Goal: Information Seeking & Learning: Check status

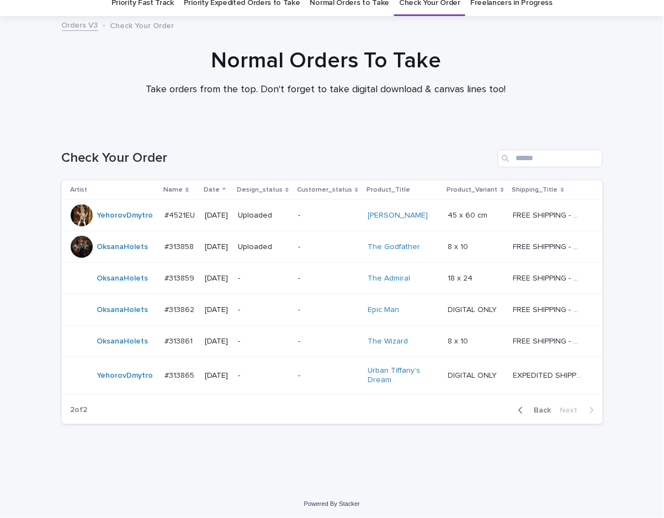
scroll to position [47, 0]
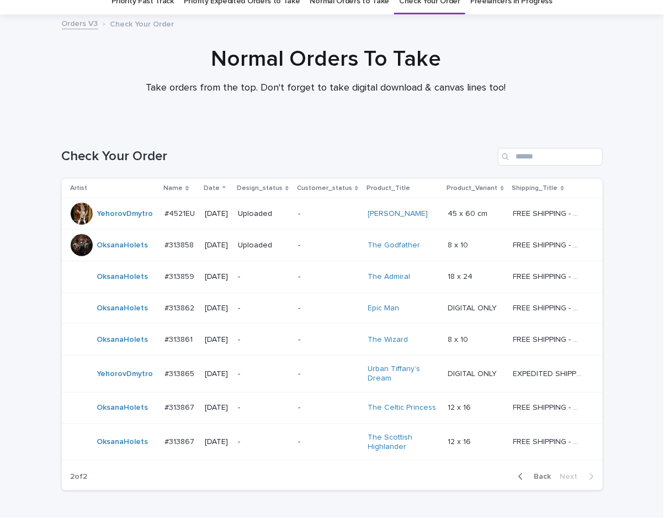
click at [281, 409] on p "-" at bounding box center [263, 407] width 51 height 9
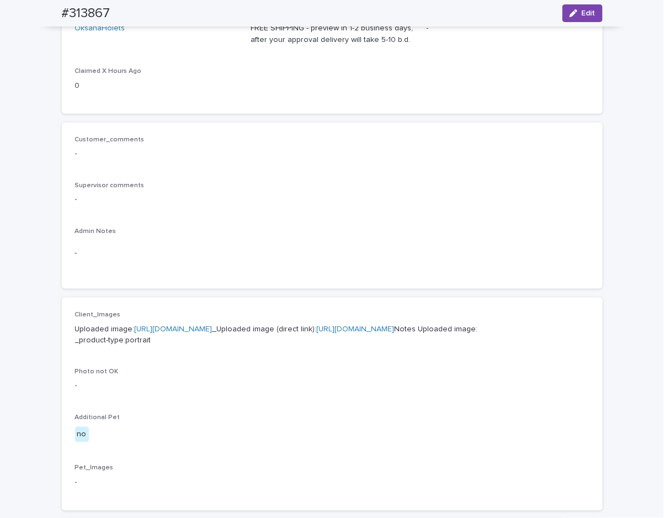
scroll to position [386, 0]
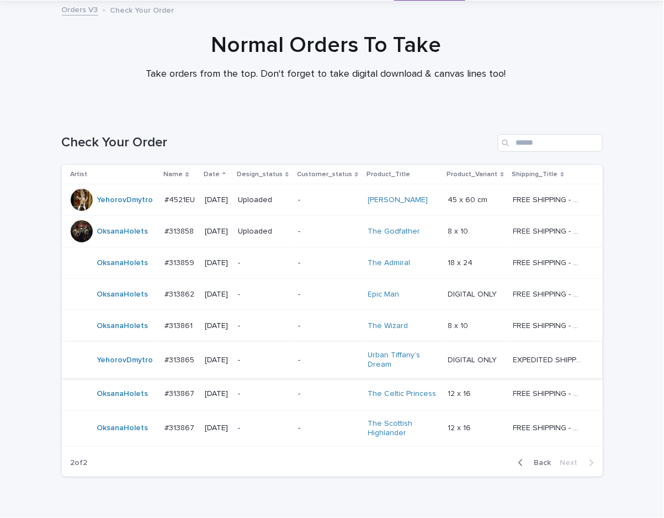
scroll to position [115, 0]
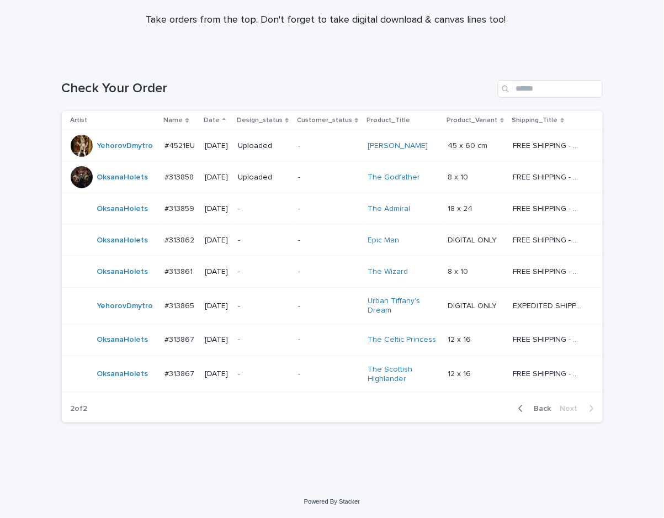
click at [267, 379] on div "-" at bounding box center [263, 374] width 51 height 18
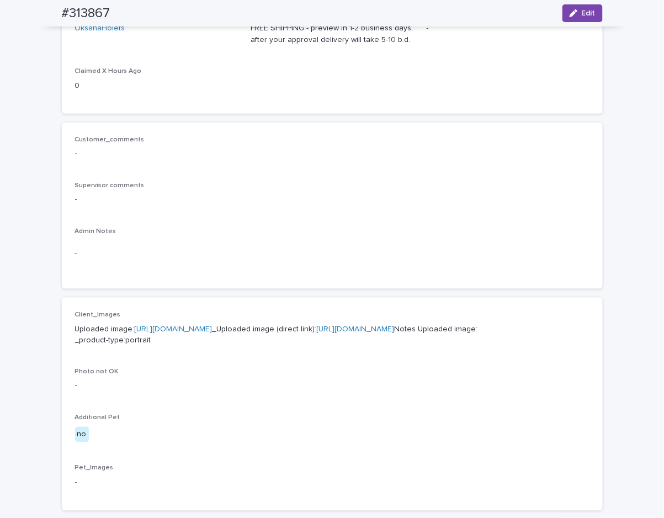
scroll to position [386, 0]
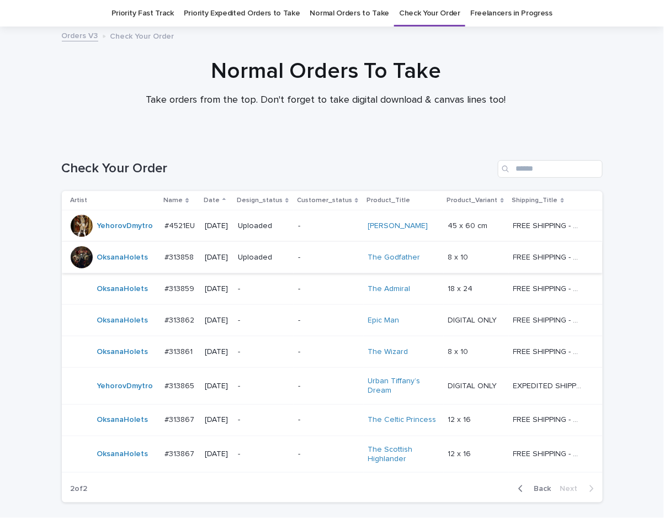
scroll to position [35, 0]
click at [277, 351] on p "-" at bounding box center [263, 351] width 51 height 9
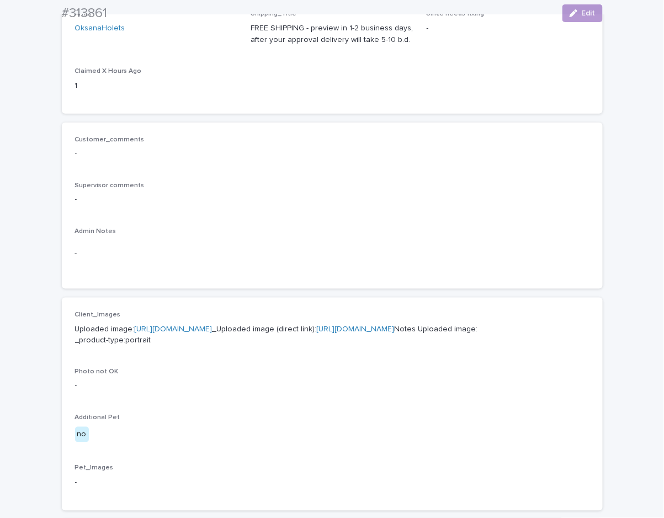
scroll to position [386, 0]
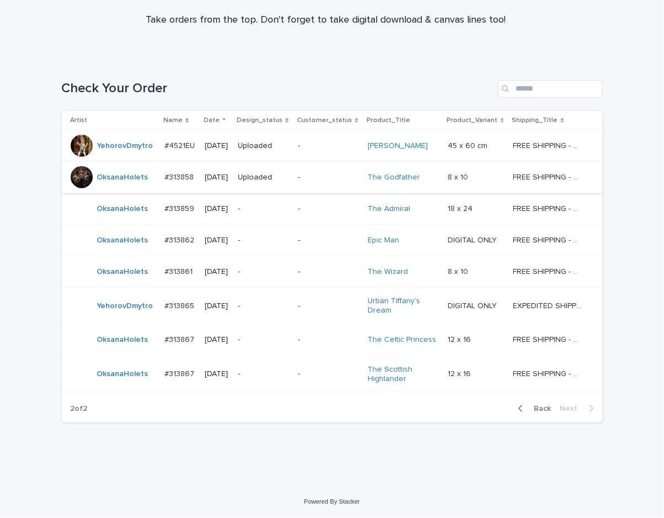
scroll to position [35, 0]
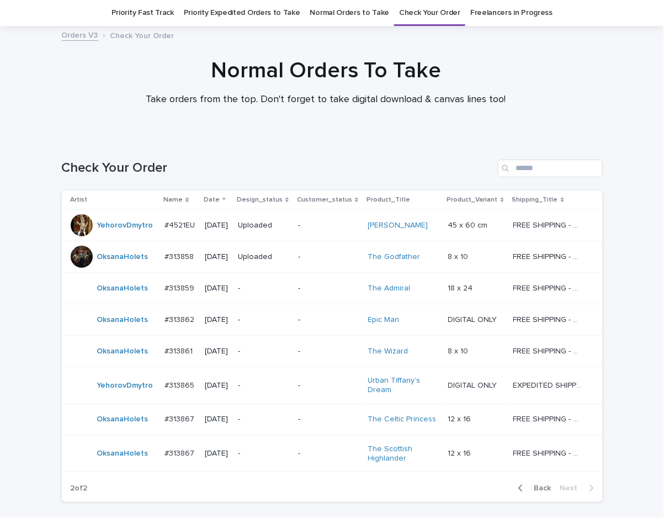
click at [271, 321] on p "-" at bounding box center [263, 319] width 51 height 9
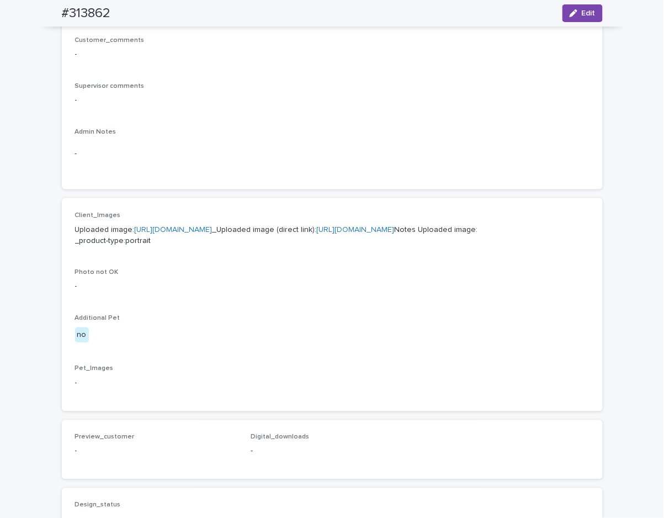
scroll to position [386, 0]
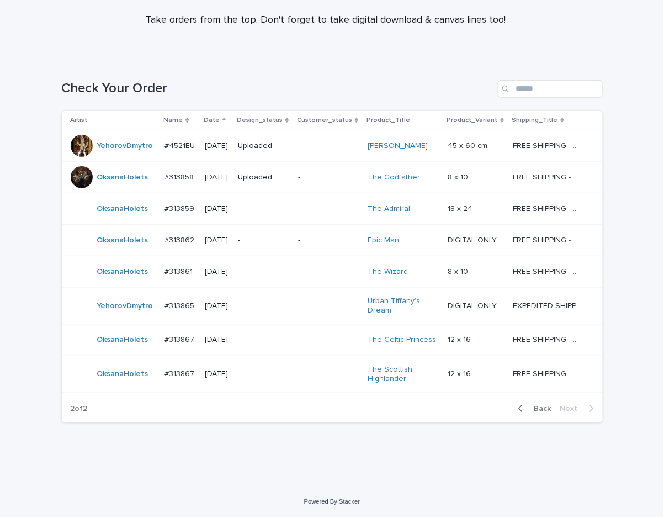
scroll to position [35, 0]
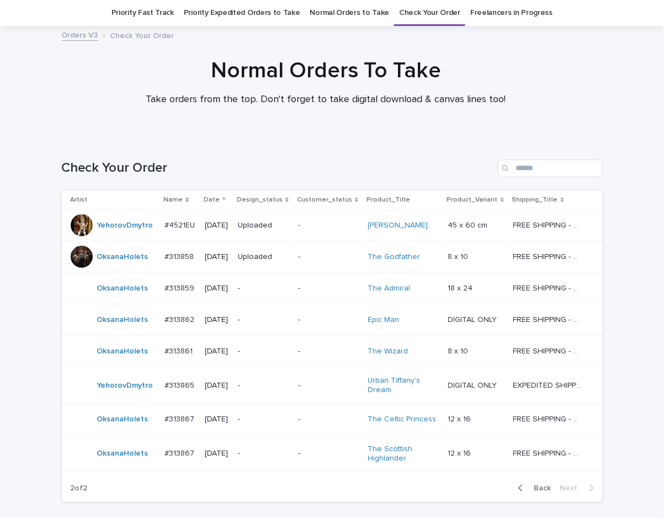
click at [267, 292] on p "-" at bounding box center [263, 288] width 51 height 9
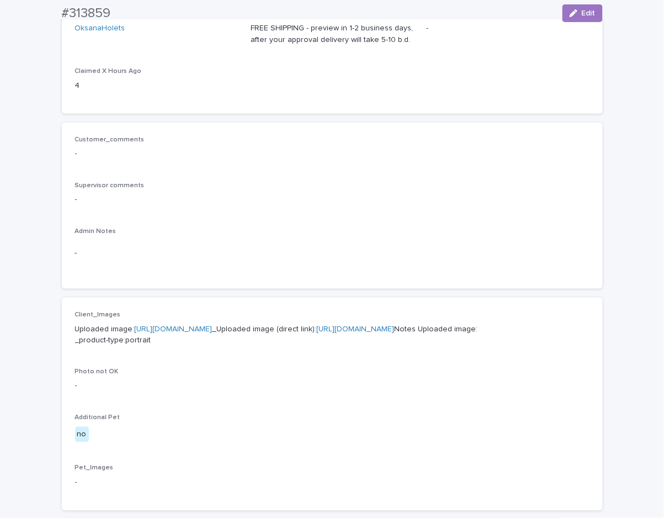
scroll to position [386, 0]
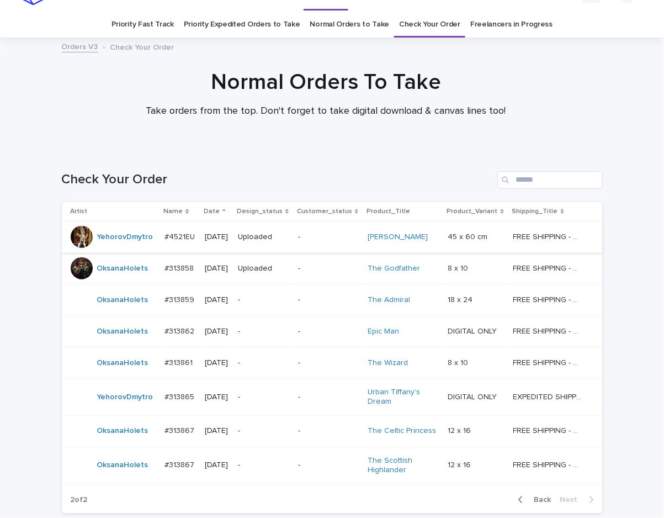
scroll to position [35, 0]
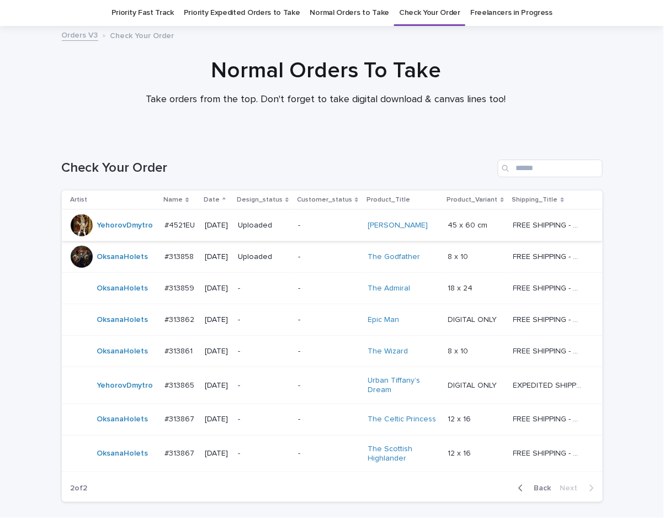
click at [327, 260] on p "-" at bounding box center [328, 256] width 61 height 9
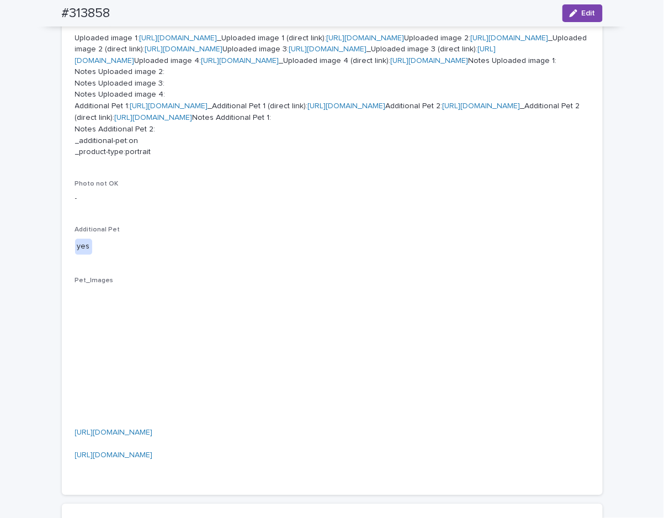
scroll to position [580, 0]
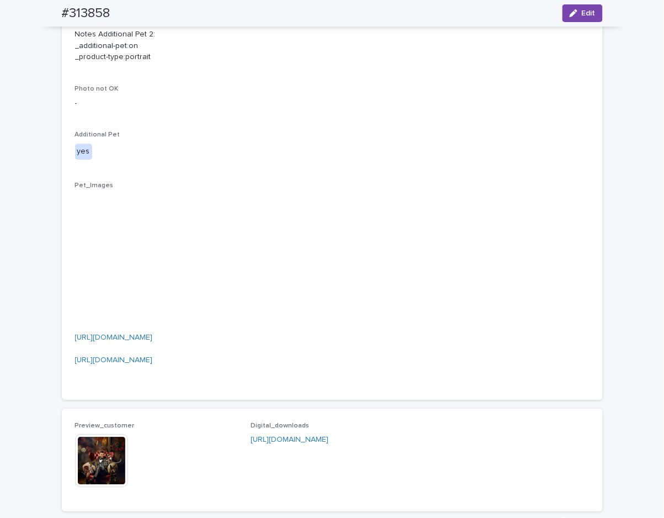
click at [208, 15] on link "https://cdn.shopify.com-uploadkit.app/s/files/1/0033/4807/0511/files/download.h…" at bounding box center [169, 11] width 78 height 8
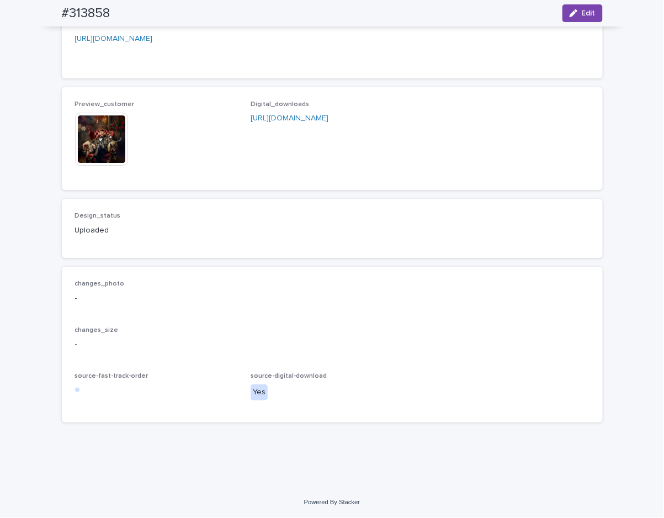
scroll to position [1337, 0]
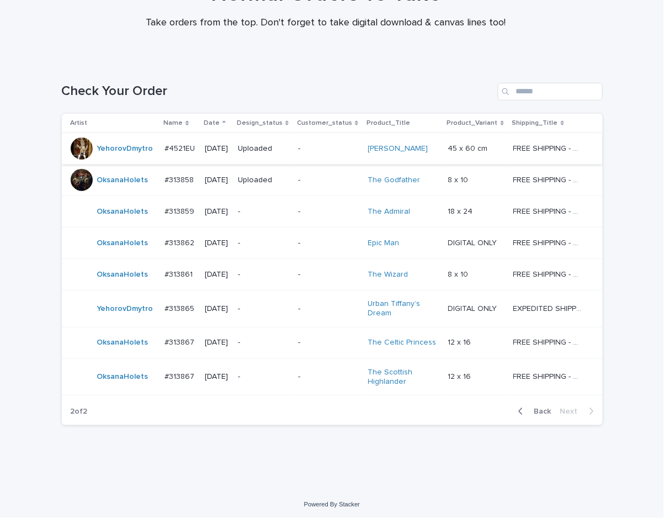
scroll to position [115, 0]
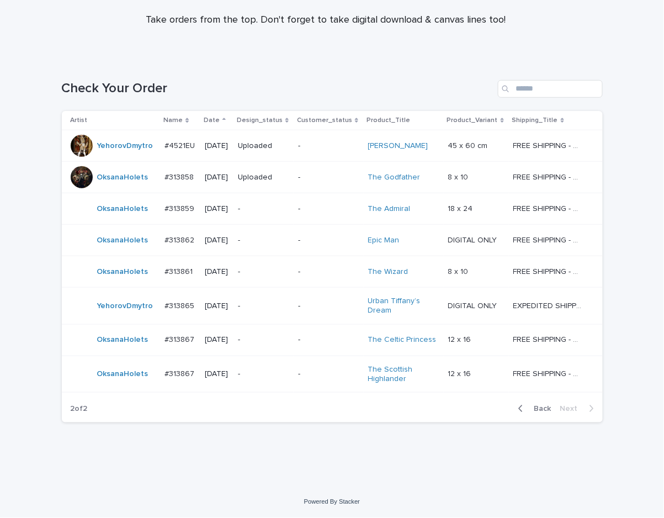
click at [265, 309] on p "-" at bounding box center [263, 305] width 51 height 9
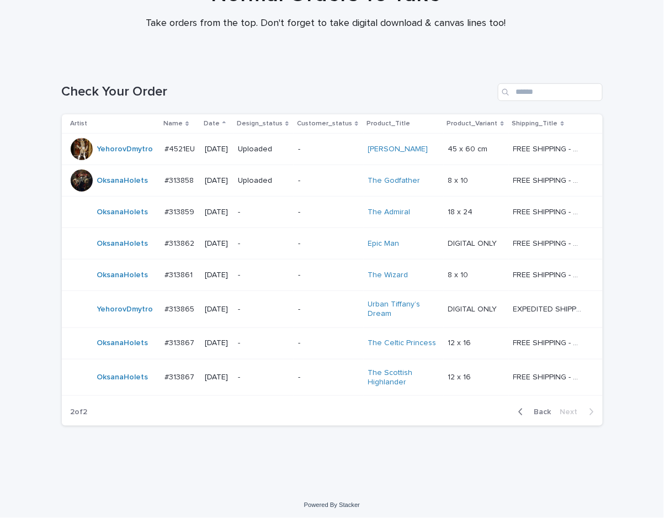
scroll to position [115, 0]
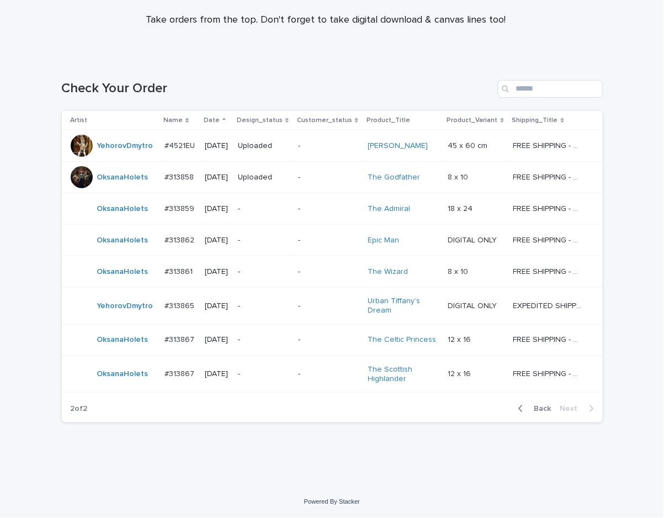
click at [280, 472] on div "Loading... Saving… Loading... Saving… Check Your Order Artist Name Date Design_…" at bounding box center [332, 272] width 664 height 429
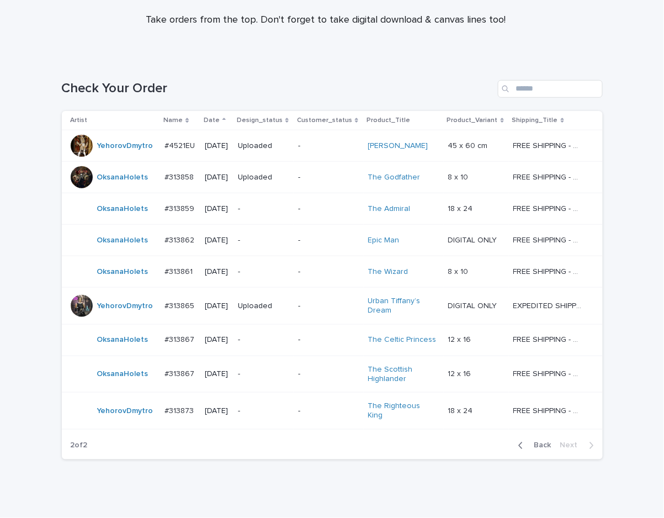
click at [269, 491] on div "Loading... Saving… Loading... Saving… Check Your Order Artist Name Date Design_…" at bounding box center [332, 291] width 664 height 466
click at [257, 411] on p "-" at bounding box center [263, 410] width 51 height 9
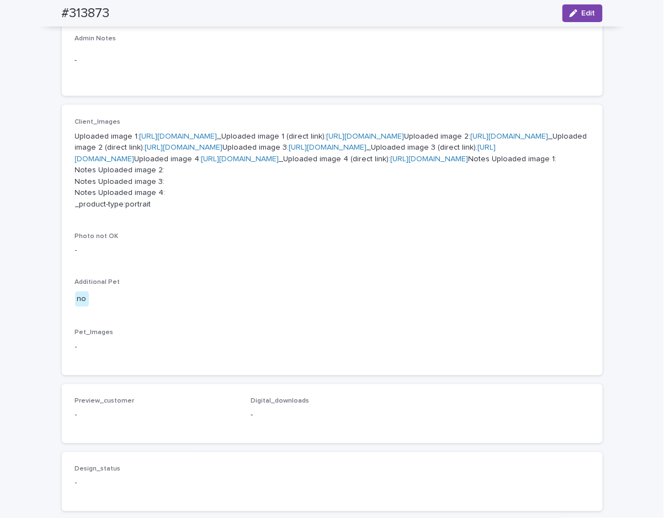
scroll to position [580, 0]
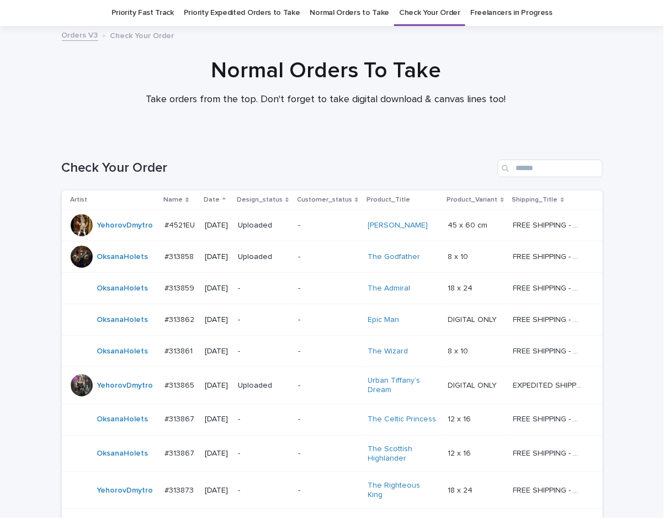
scroll to position [147, 0]
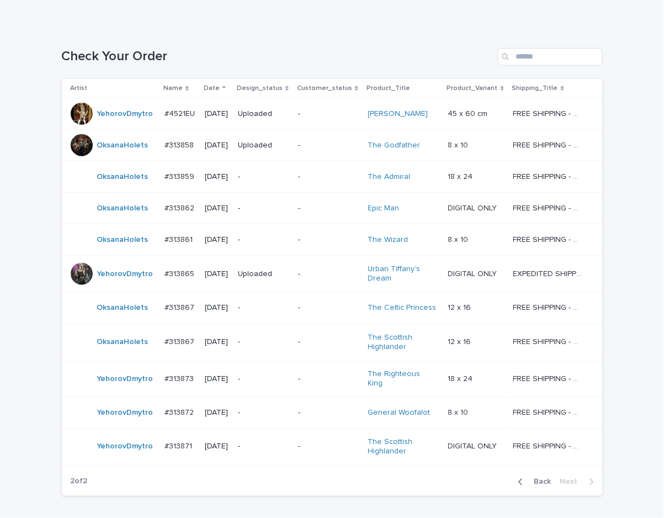
click at [347, 51] on h1 "Check Your Order" at bounding box center [278, 57] width 432 height 16
click at [276, 409] on p "-" at bounding box center [263, 413] width 51 height 9
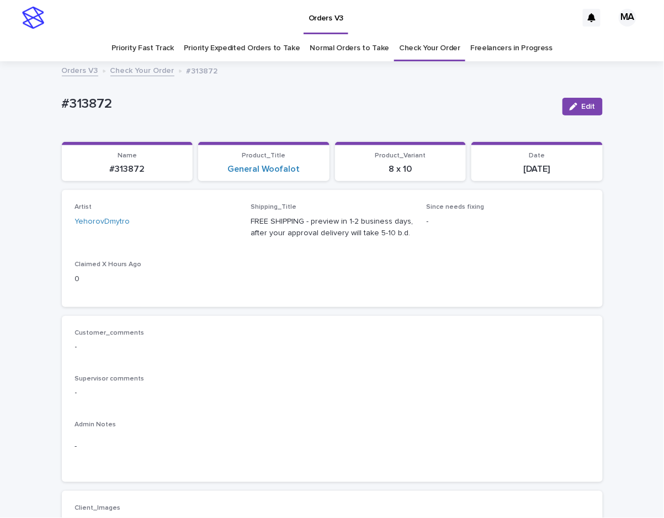
scroll to position [193, 0]
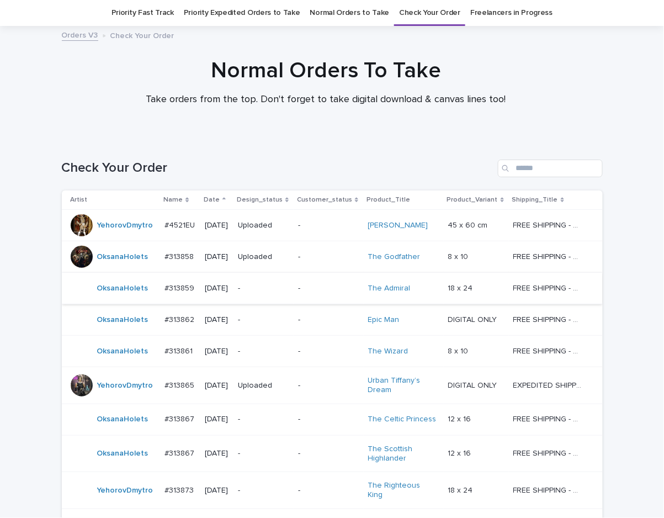
scroll to position [215, 0]
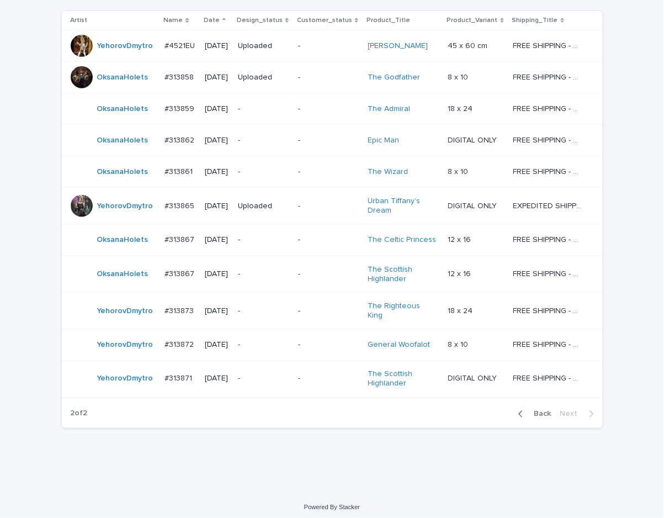
click at [270, 377] on p "-" at bounding box center [263, 378] width 51 height 9
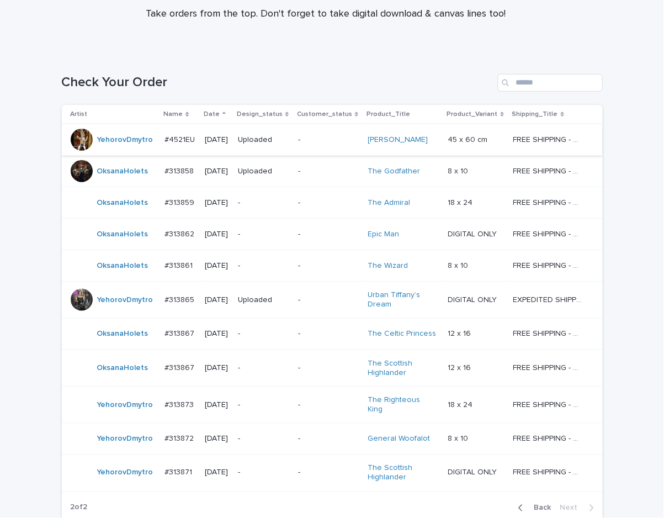
scroll to position [215, 0]
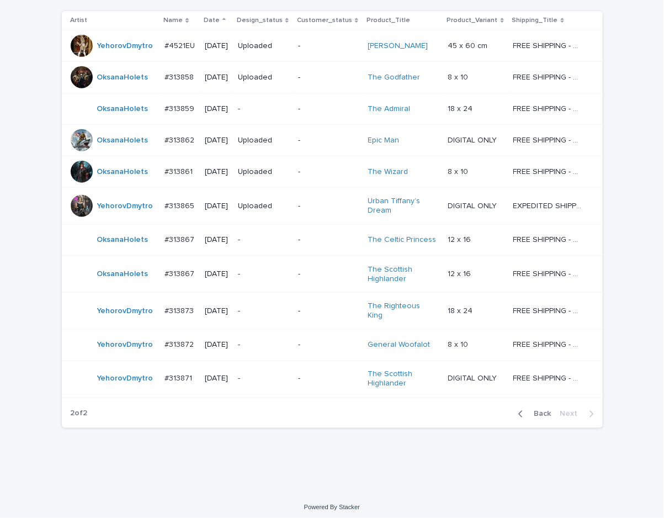
click at [620, 408] on div "Loading... Saving… Loading... Saving… Check Your Order Artist Name Date Design_…" at bounding box center [332, 225] width 664 height 534
click at [385, 471] on div "Loading... Saving… Loading... Saving… Check Your Order Artist Name Date Design_…" at bounding box center [332, 225] width 664 height 534
click at [4, 16] on div "Loading... Saving… Loading... Saving… Check Your Order Artist Name Date Design_…" at bounding box center [332, 225] width 664 height 534
